Goal: Check status: Check status

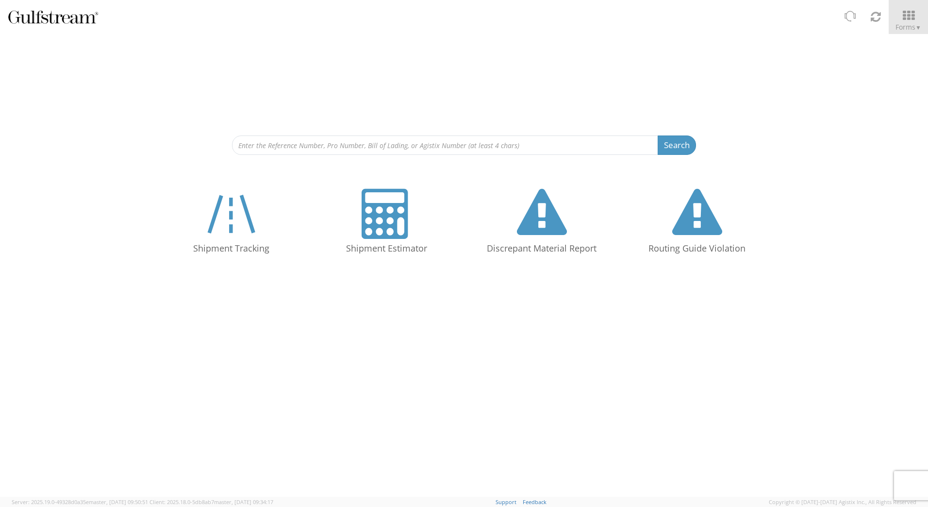
drag, startPoint x: 508, startPoint y: 436, endPoint x: 503, endPoint y: 430, distance: 8.4
click at [507, 436] on div "Search Refine By Ship From Date To Shipment Tracking Shipment Estimator Discrep…" at bounding box center [464, 265] width 928 height 463
click at [307, 145] on input at bounding box center [445, 144] width 426 height 19
click at [279, 142] on input at bounding box center [445, 144] width 426 height 19
paste input "562524772858"
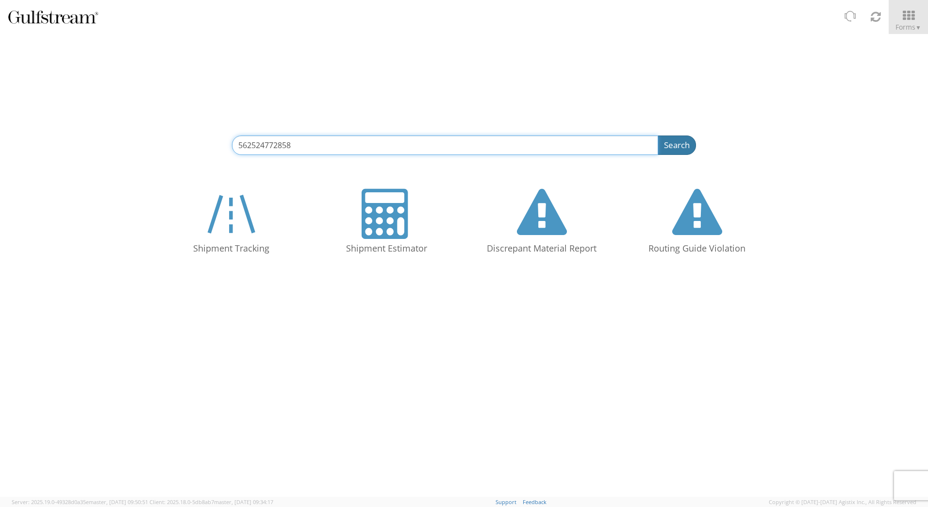
type input "562524772858"
click at [677, 144] on button "Search" at bounding box center [677, 144] width 38 height 19
click at [663, 147] on button "Search" at bounding box center [677, 144] width 38 height 19
click at [581, 135] on input "562524772858" at bounding box center [445, 144] width 426 height 19
click at [658, 135] on button "Search" at bounding box center [677, 144] width 38 height 19
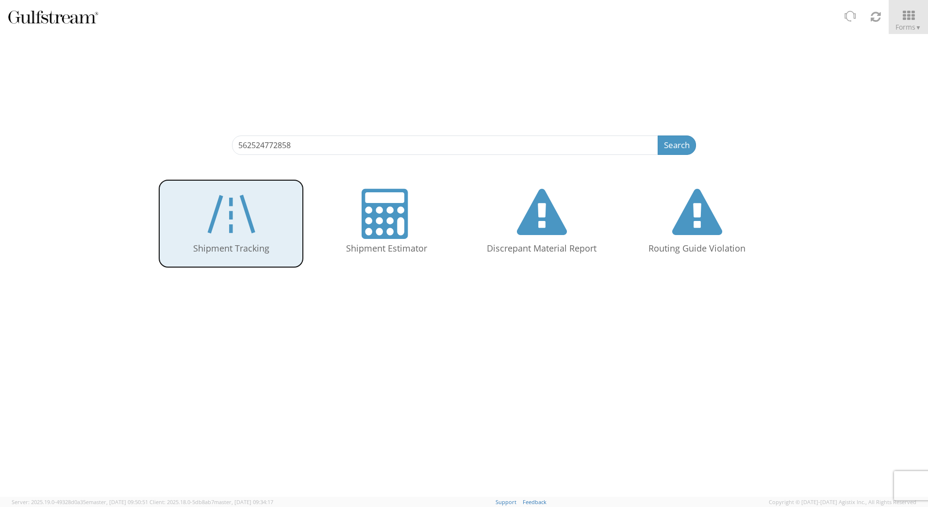
click at [214, 219] on icon at bounding box center [231, 214] width 56 height 50
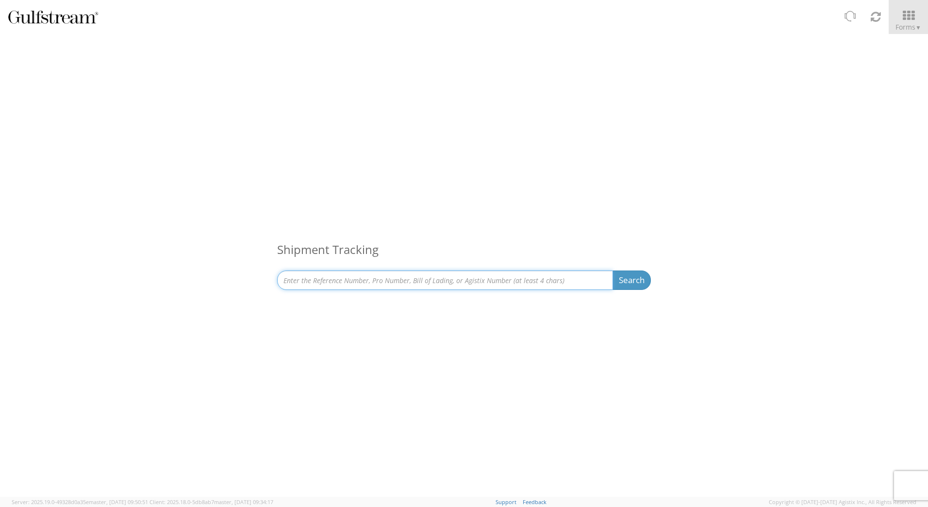
click at [316, 276] on input at bounding box center [445, 279] width 336 height 19
paste input "562524772858"
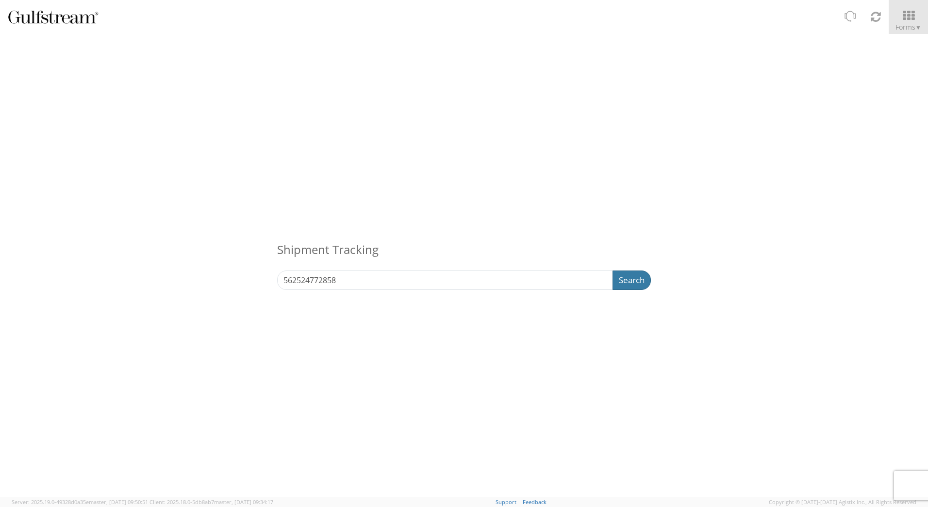
click at [629, 278] on button "Search" at bounding box center [632, 279] width 38 height 19
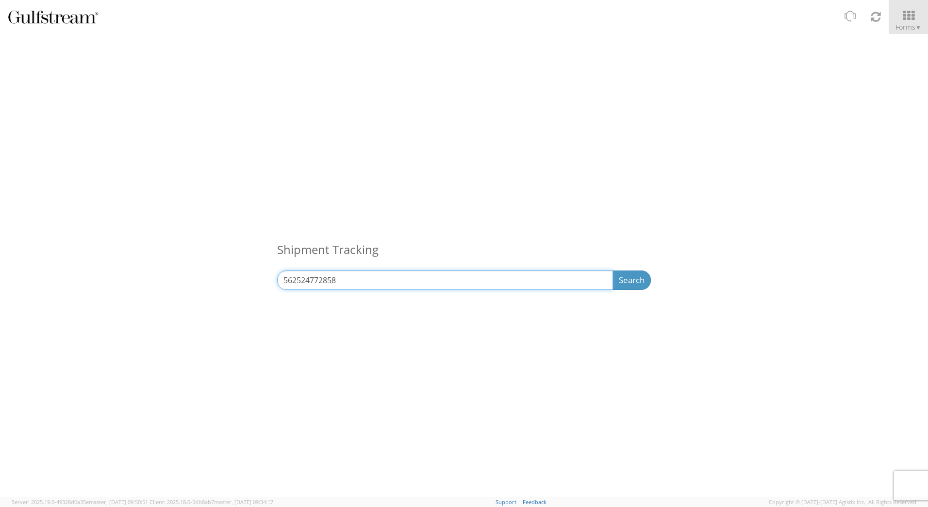
drag, startPoint x: 349, startPoint y: 278, endPoint x: 206, endPoint y: 281, distance: 143.7
click at [206, 281] on div "Shipment Tracking 562524772858 Search Refine By Ship From Date To" at bounding box center [464, 168] width 928 height 268
paste input "60911205454"
type input "609112054548"
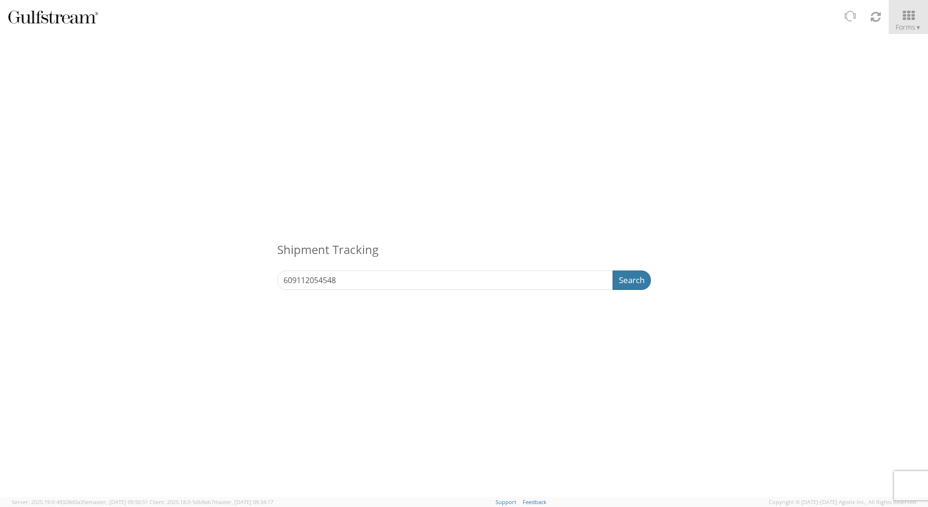
click at [637, 282] on button "Search" at bounding box center [632, 279] width 38 height 19
click at [622, 284] on button "Search" at bounding box center [632, 279] width 38 height 19
click at [45, 12] on img at bounding box center [53, 17] width 92 height 17
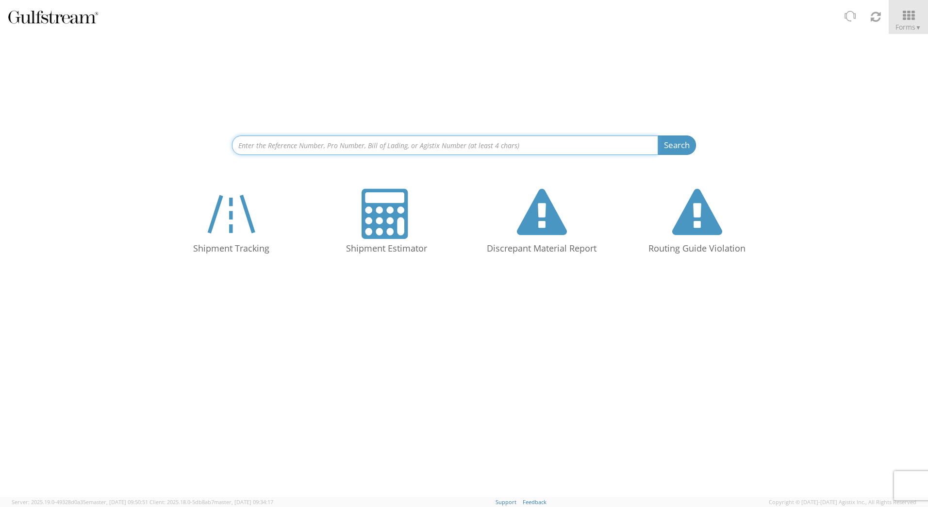
click at [326, 141] on input at bounding box center [445, 144] width 426 height 19
paste input "609112054548"
type input "609112054548"
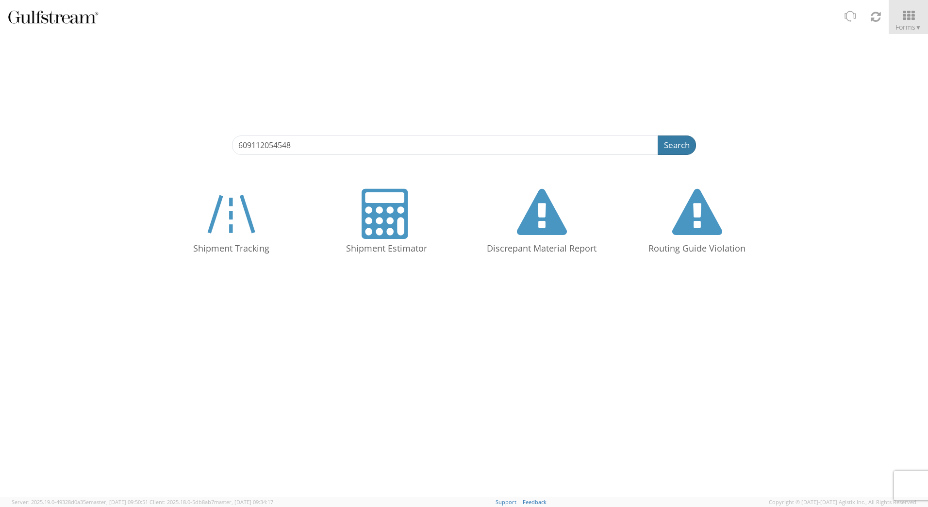
click at [676, 150] on button "Search" at bounding box center [677, 144] width 38 height 19
click at [668, 137] on button "Search" at bounding box center [677, 144] width 38 height 19
click at [581, 146] on input "609112054548" at bounding box center [445, 144] width 426 height 19
click at [658, 135] on button "Search" at bounding box center [677, 144] width 38 height 19
